Goal: Information Seeking & Learning: Learn about a topic

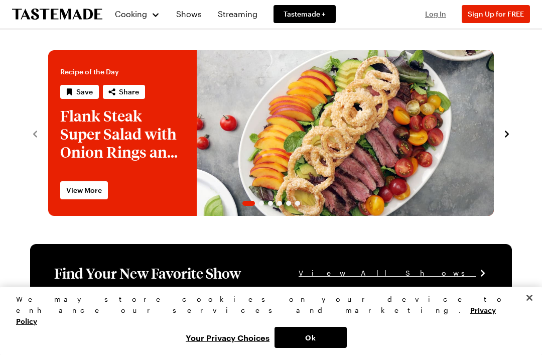
click at [428, 15] on span "Log In" at bounding box center [435, 14] width 21 height 9
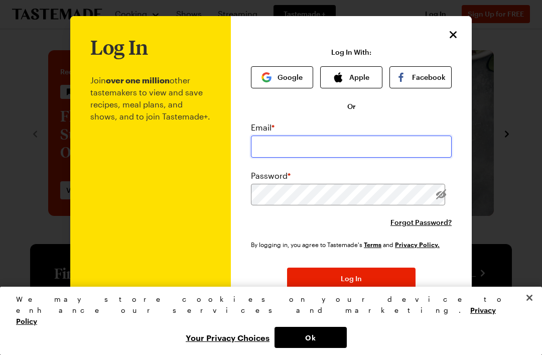
click at [359, 156] on input "email" at bounding box center [351, 146] width 201 height 22
click at [360, 158] on div "Email * Password * Forgot Password?" at bounding box center [351, 174] width 201 height 106
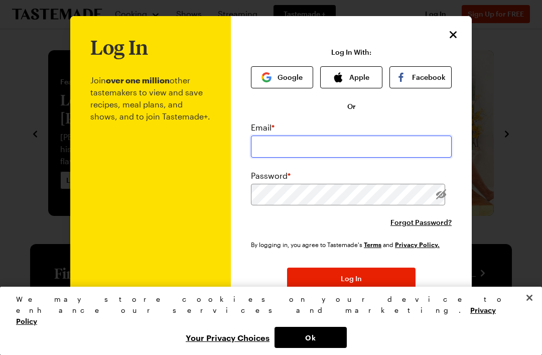
click at [377, 138] on input "email" at bounding box center [351, 146] width 201 height 22
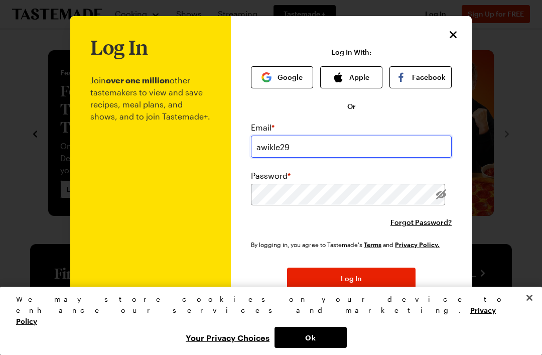
type input "[EMAIL_ADDRESS][DOMAIN_NAME]"
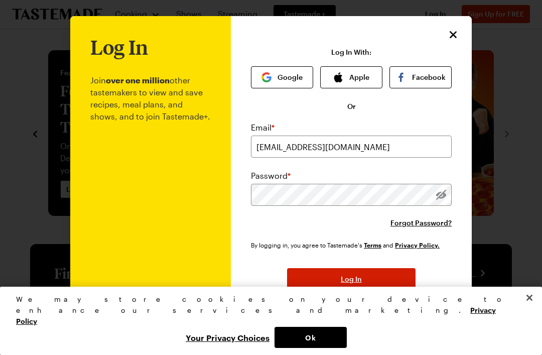
click at [399, 279] on button "Log In" at bounding box center [351, 279] width 128 height 22
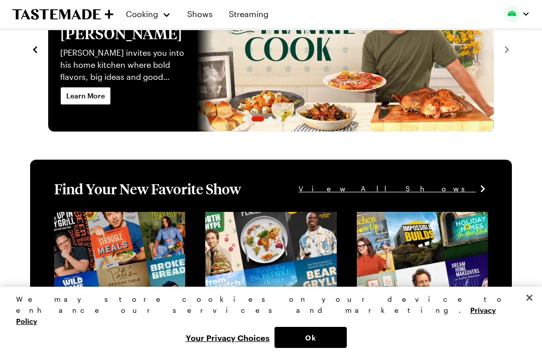
scroll to position [82, 0]
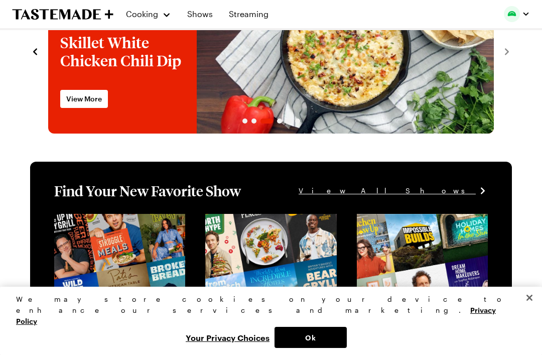
click at [536, 309] on button "Close" at bounding box center [529, 297] width 22 height 22
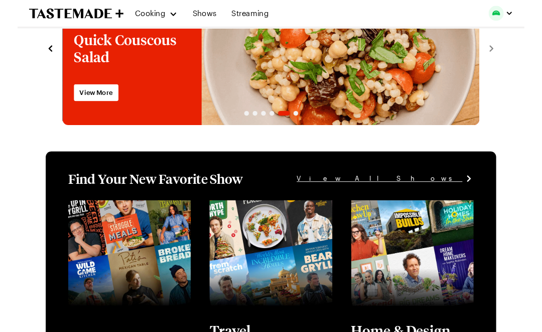
scroll to position [0, 0]
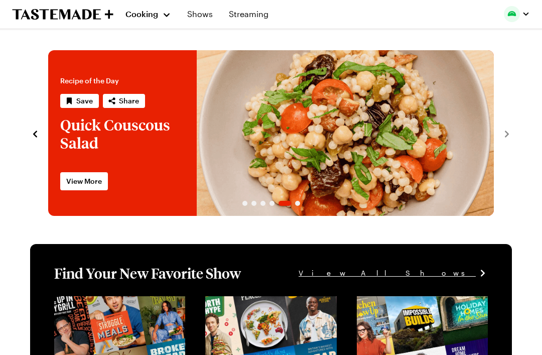
click at [156, 17] on span "Cooking" at bounding box center [141, 14] width 33 height 10
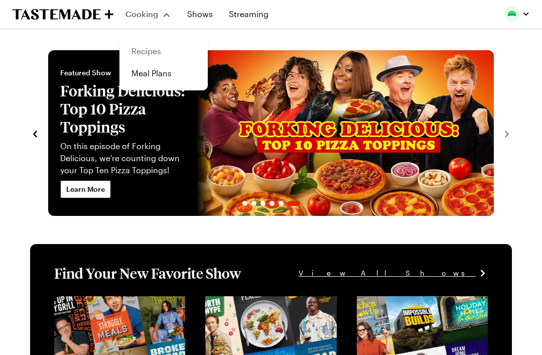
click at [140, 52] on link "Recipes" at bounding box center [163, 51] width 76 height 22
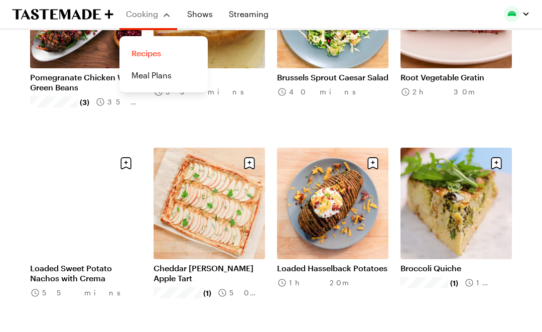
scroll to position [400, 0]
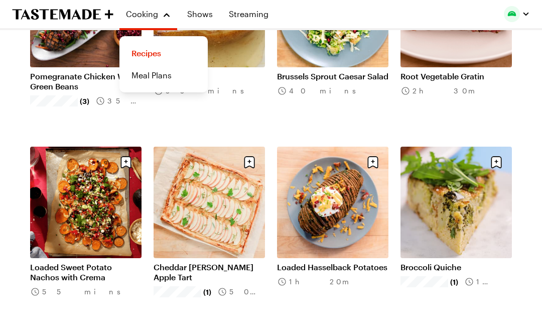
click at [76, 262] on link "Loaded Sweet Potato Nachos with Crema" at bounding box center [85, 272] width 111 height 20
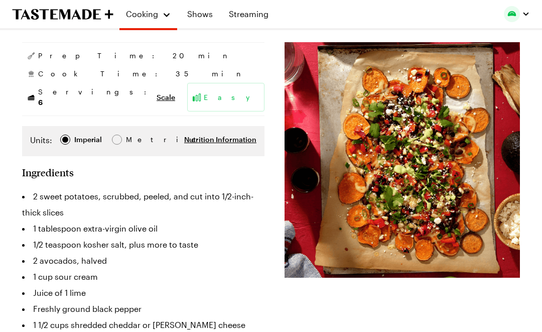
scroll to position [144, 0]
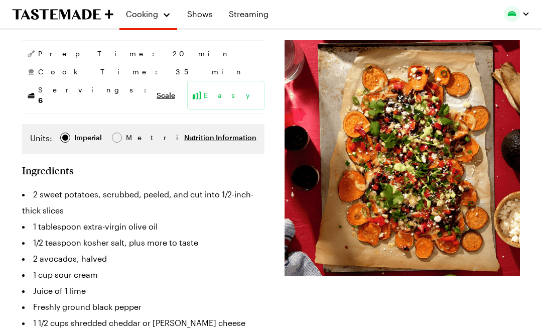
type textarea "x"
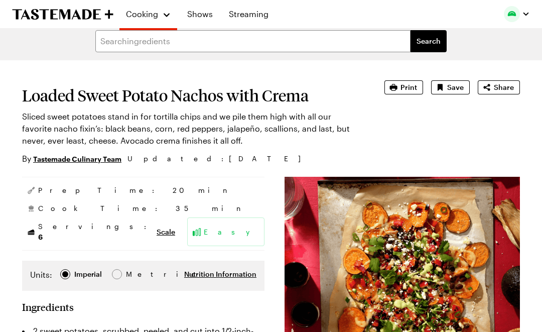
scroll to position [8, 0]
click at [255, 19] on link "Streaming" at bounding box center [249, 14] width 52 height 28
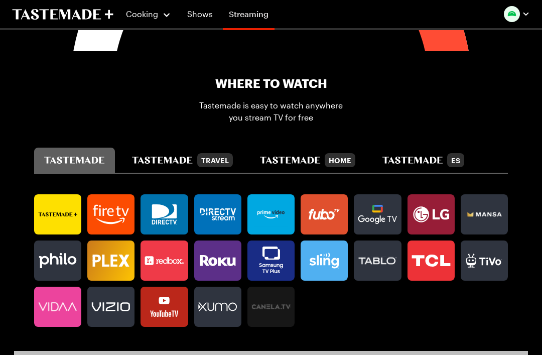
scroll to position [485, 0]
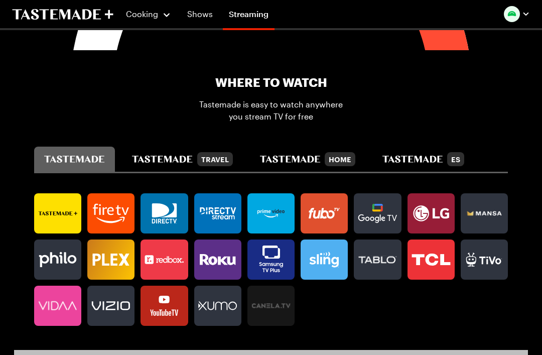
click at [500, 116] on div "Where To Watch Tastemade is easy to watch anywhere you stream TV for free" at bounding box center [271, 98] width 474 height 48
click at [279, 208] on rect at bounding box center [270, 213] width 39 height 25
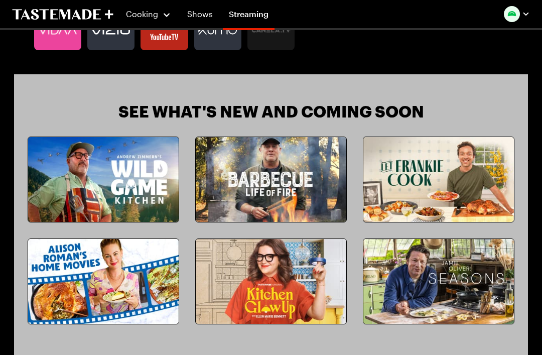
scroll to position [761, 0]
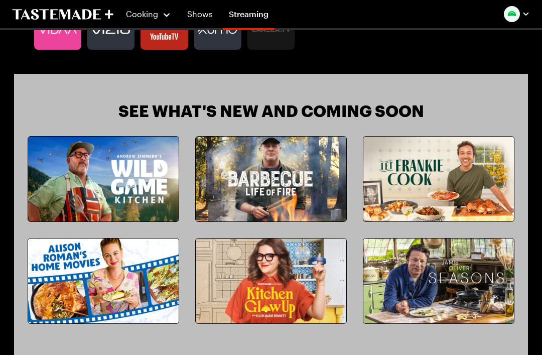
click at [73, 272] on img at bounding box center [103, 280] width 151 height 85
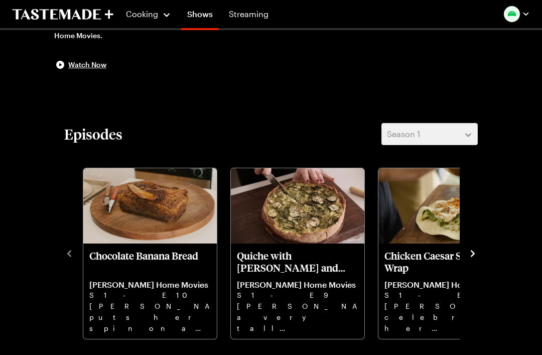
scroll to position [161, 0]
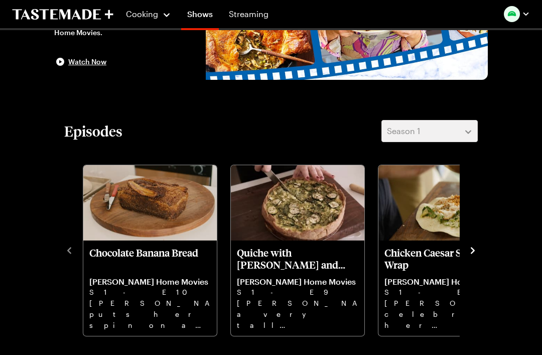
click at [474, 254] on icon "navigate to next item" at bounding box center [473, 250] width 10 height 10
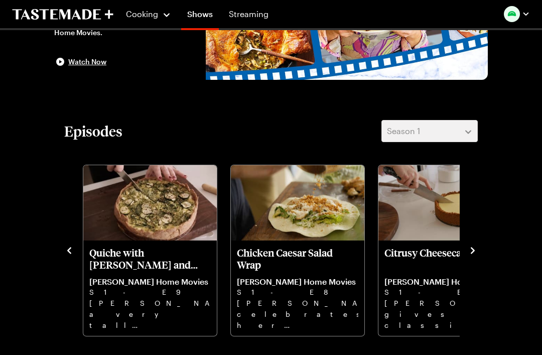
click at [311, 212] on img "Chicken Caesar Salad Wrap" at bounding box center [297, 202] width 133 height 75
